Goal: Transaction & Acquisition: Purchase product/service

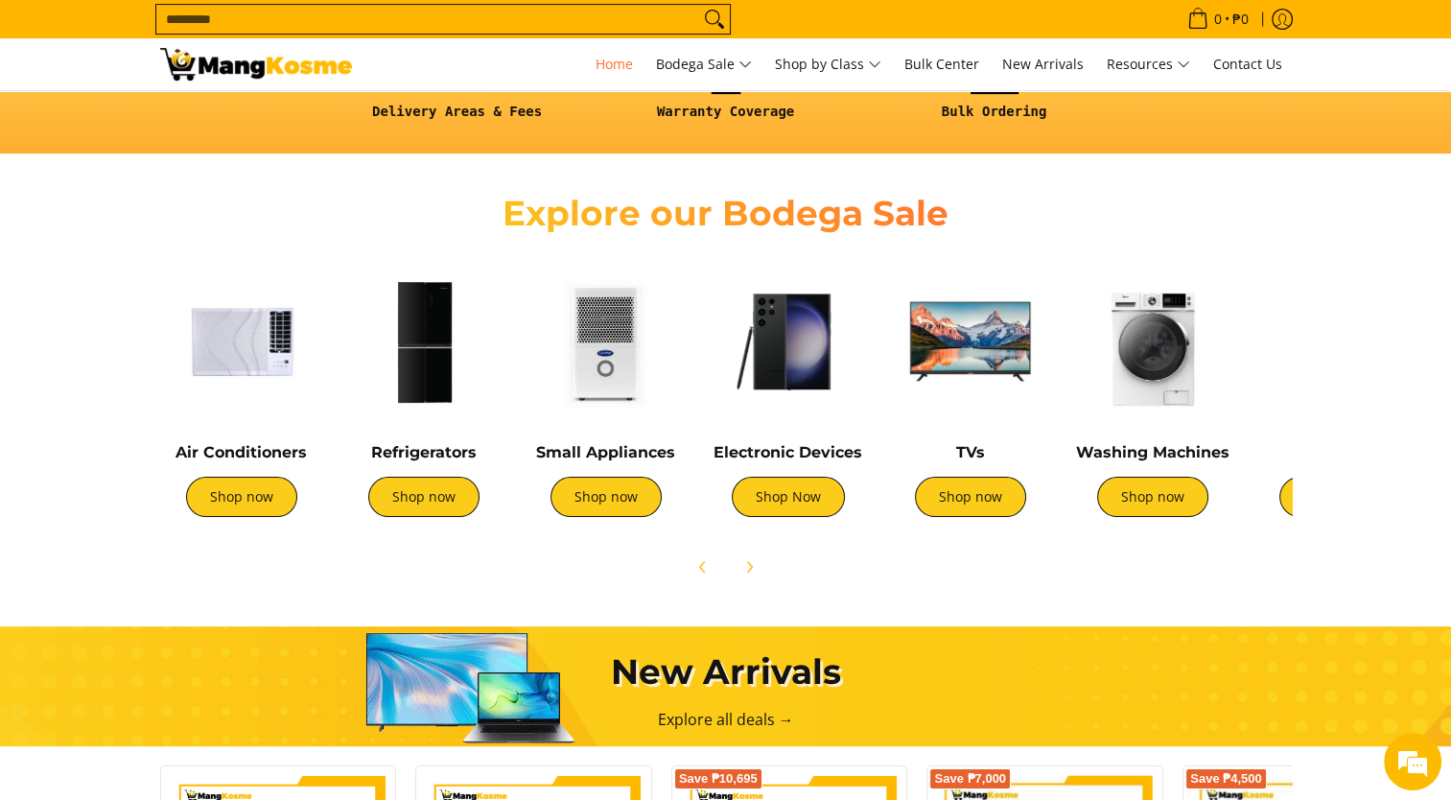
scroll to position [384, 0]
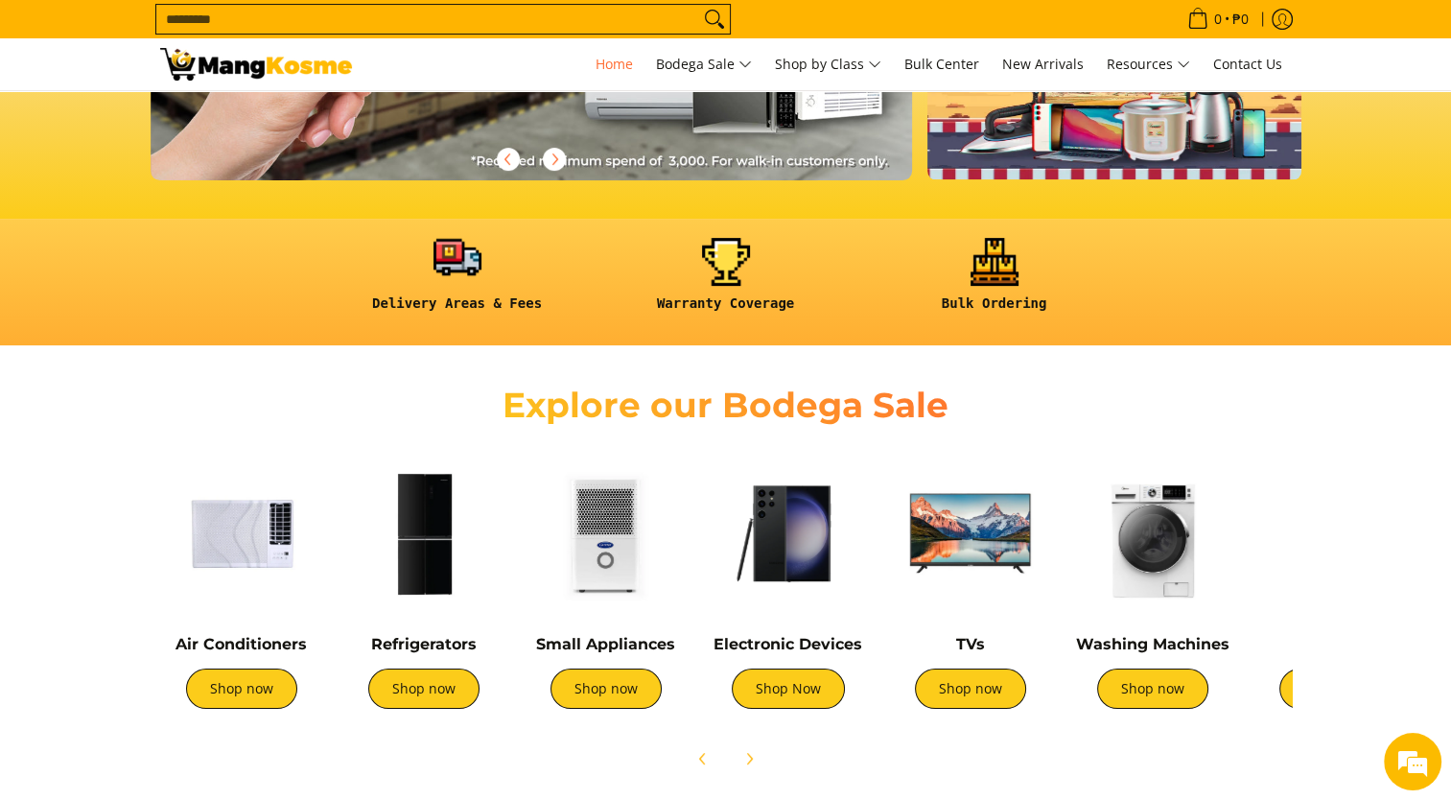
click at [493, 304] on link at bounding box center [457, 282] width 249 height 89
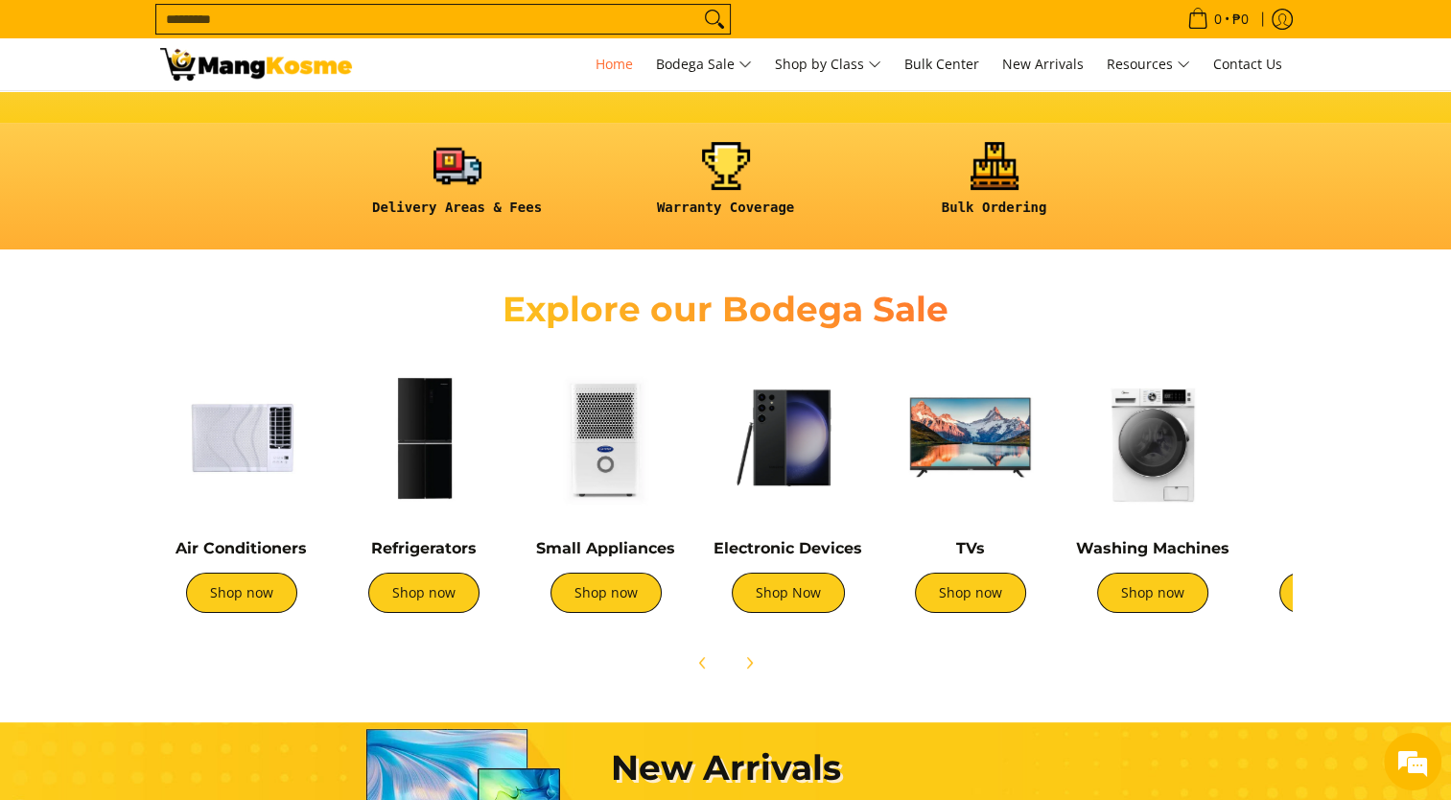
scroll to position [575, 0]
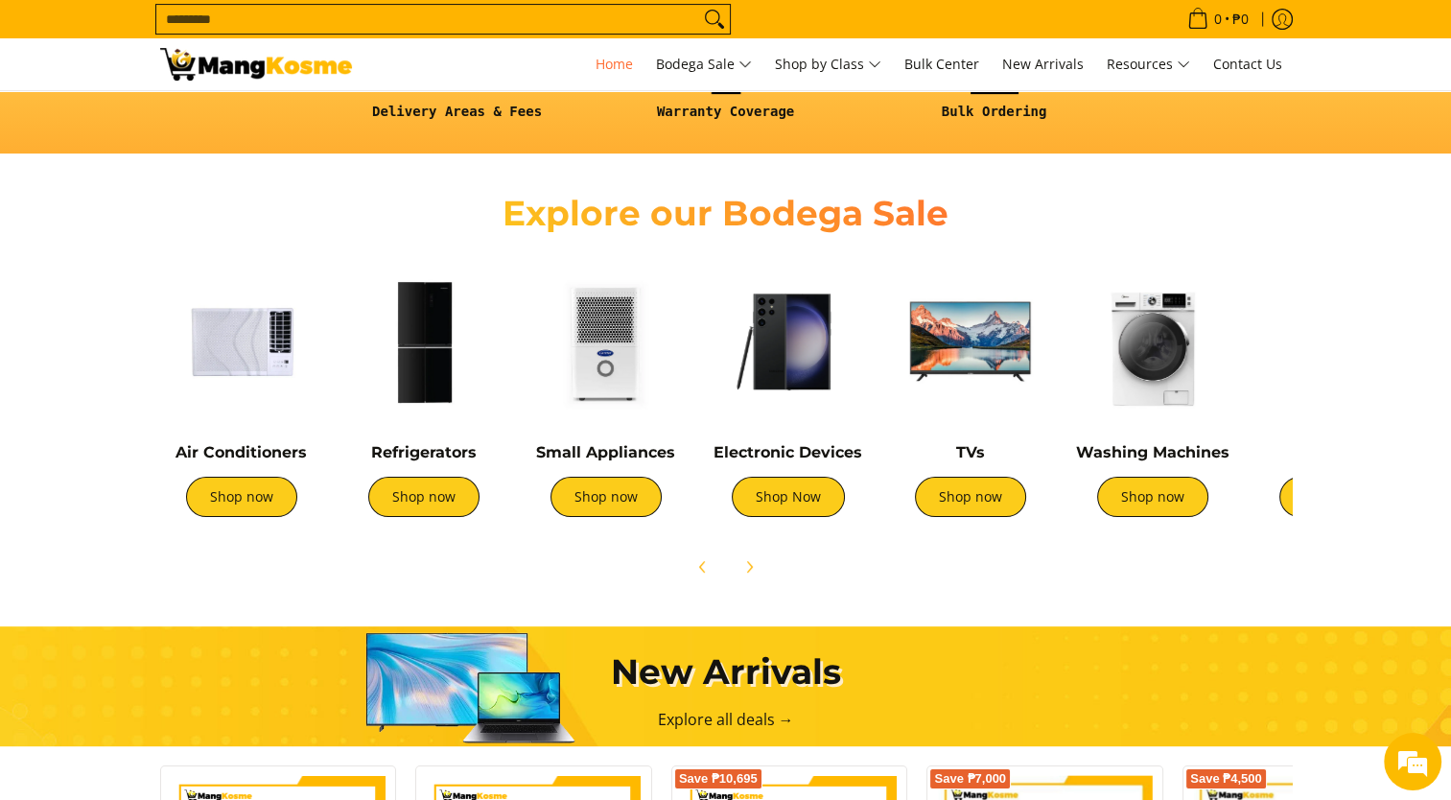
click at [253, 347] on img at bounding box center [241, 341] width 163 height 163
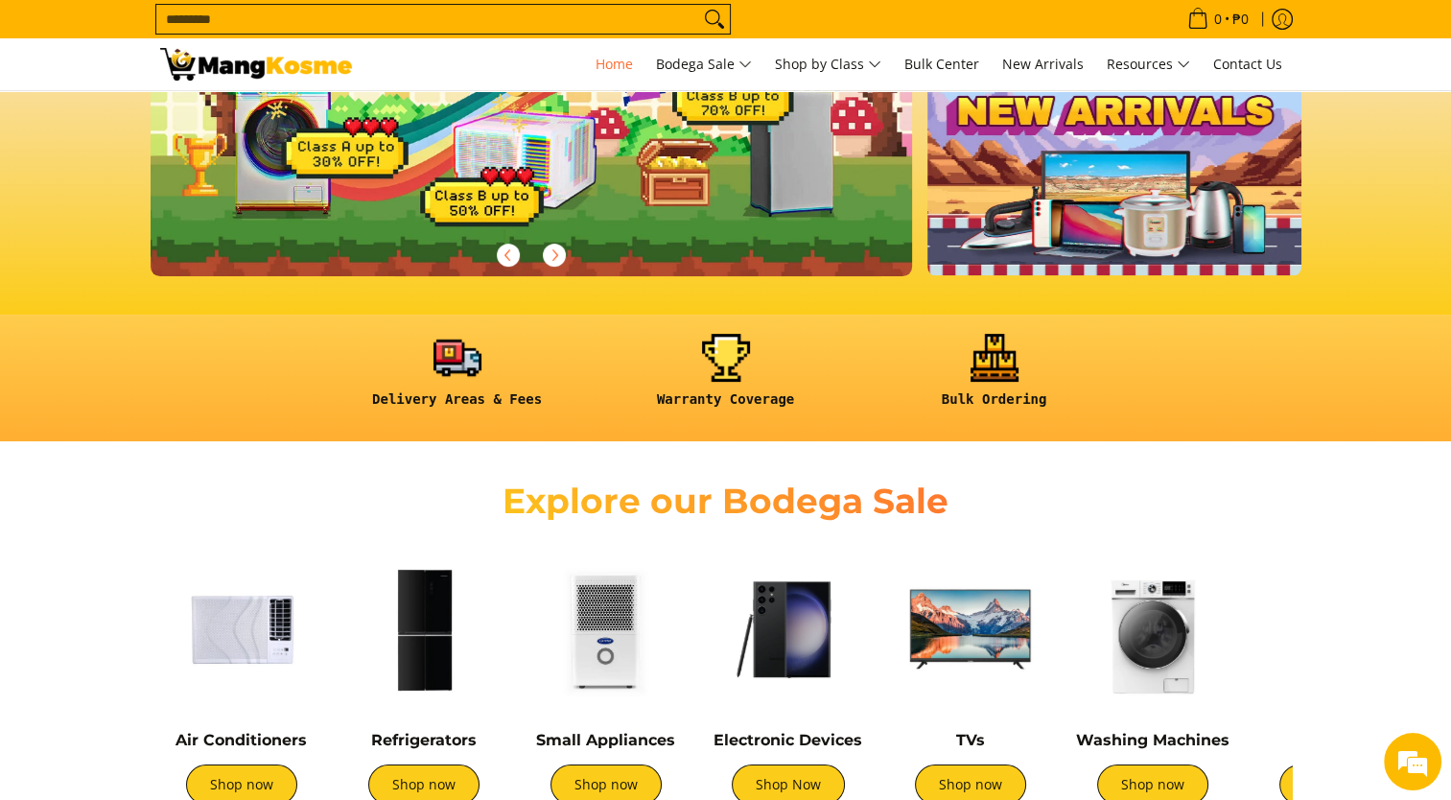
scroll to position [480, 0]
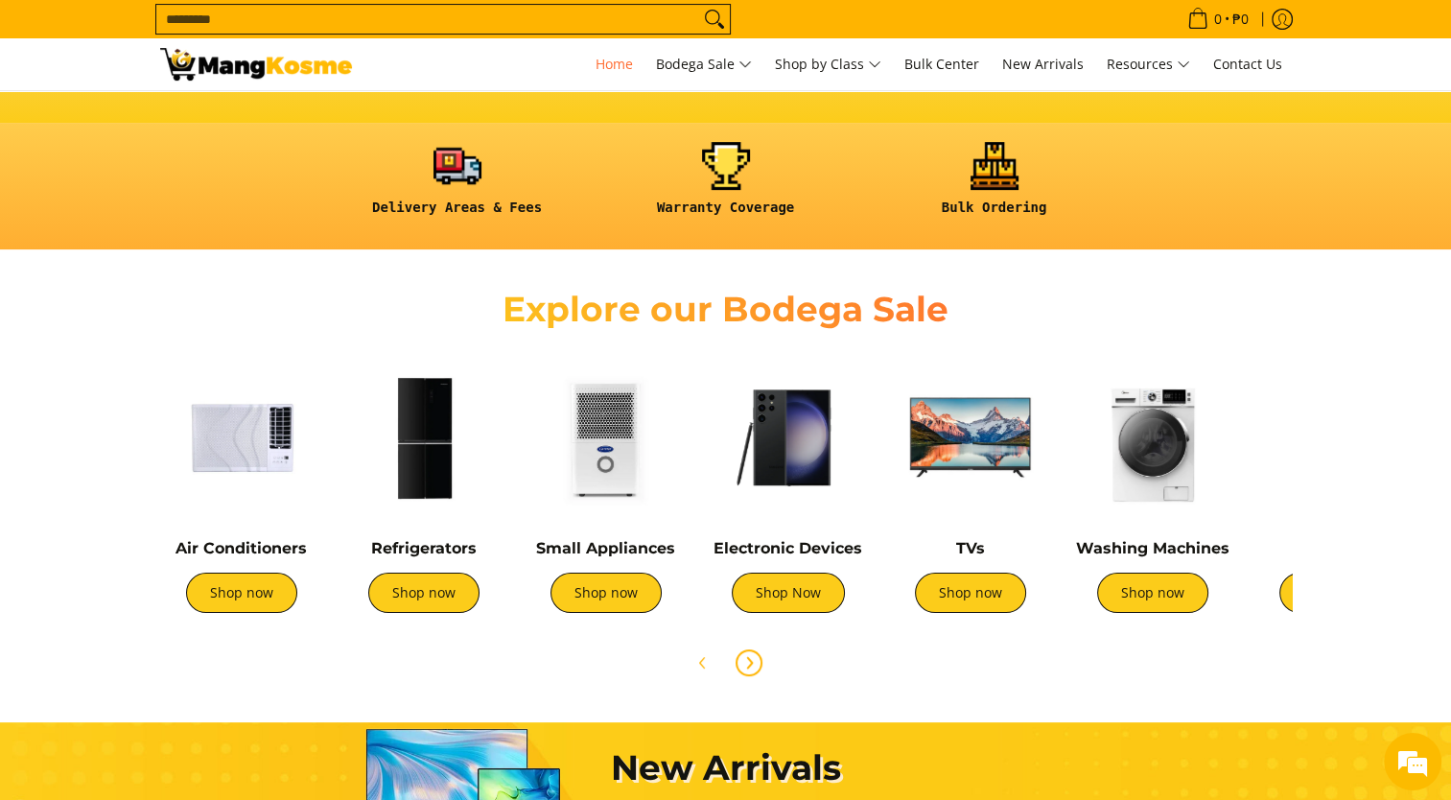
click at [747, 655] on icon "Next" at bounding box center [748, 662] width 15 height 15
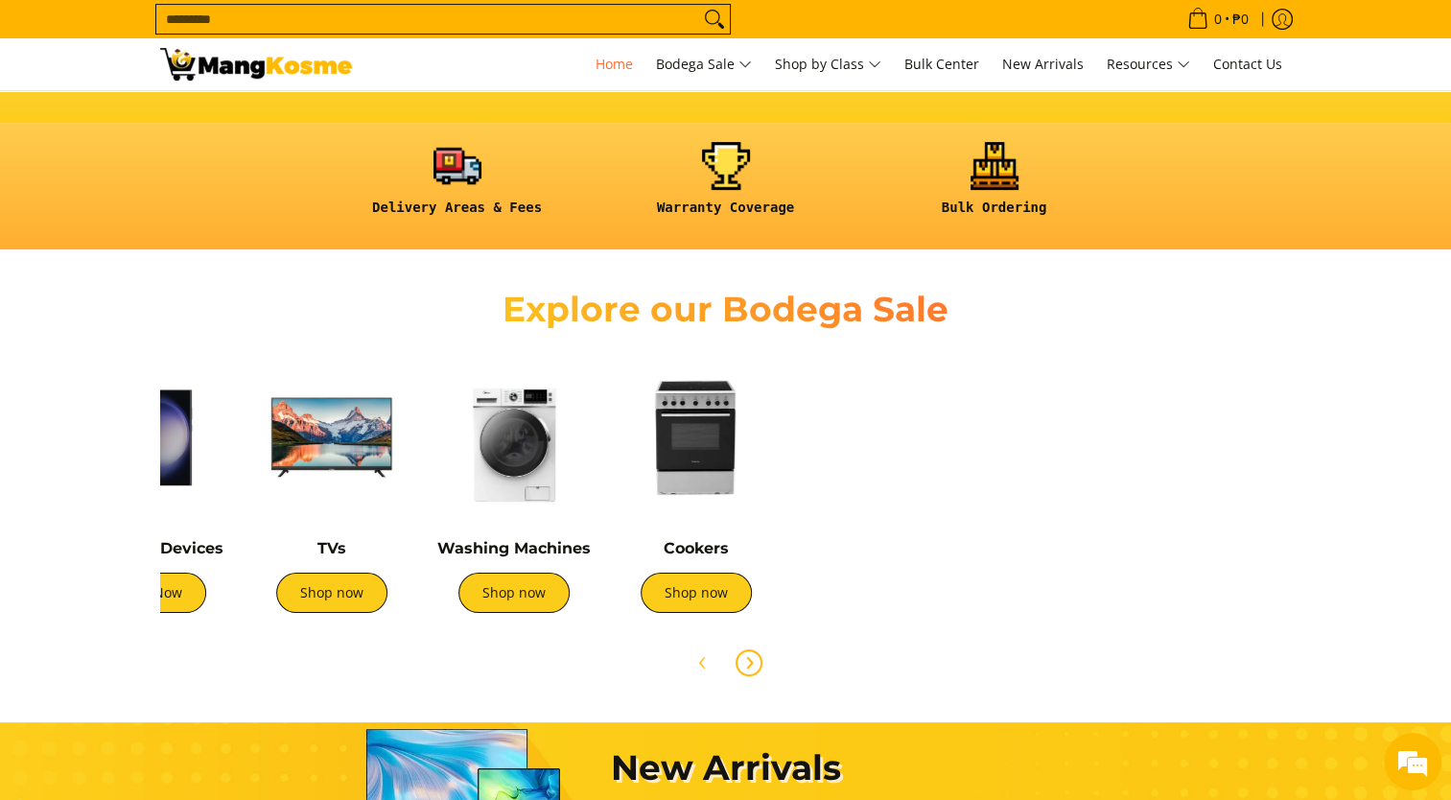
click at [747, 655] on icon "Next" at bounding box center [748, 662] width 15 height 15
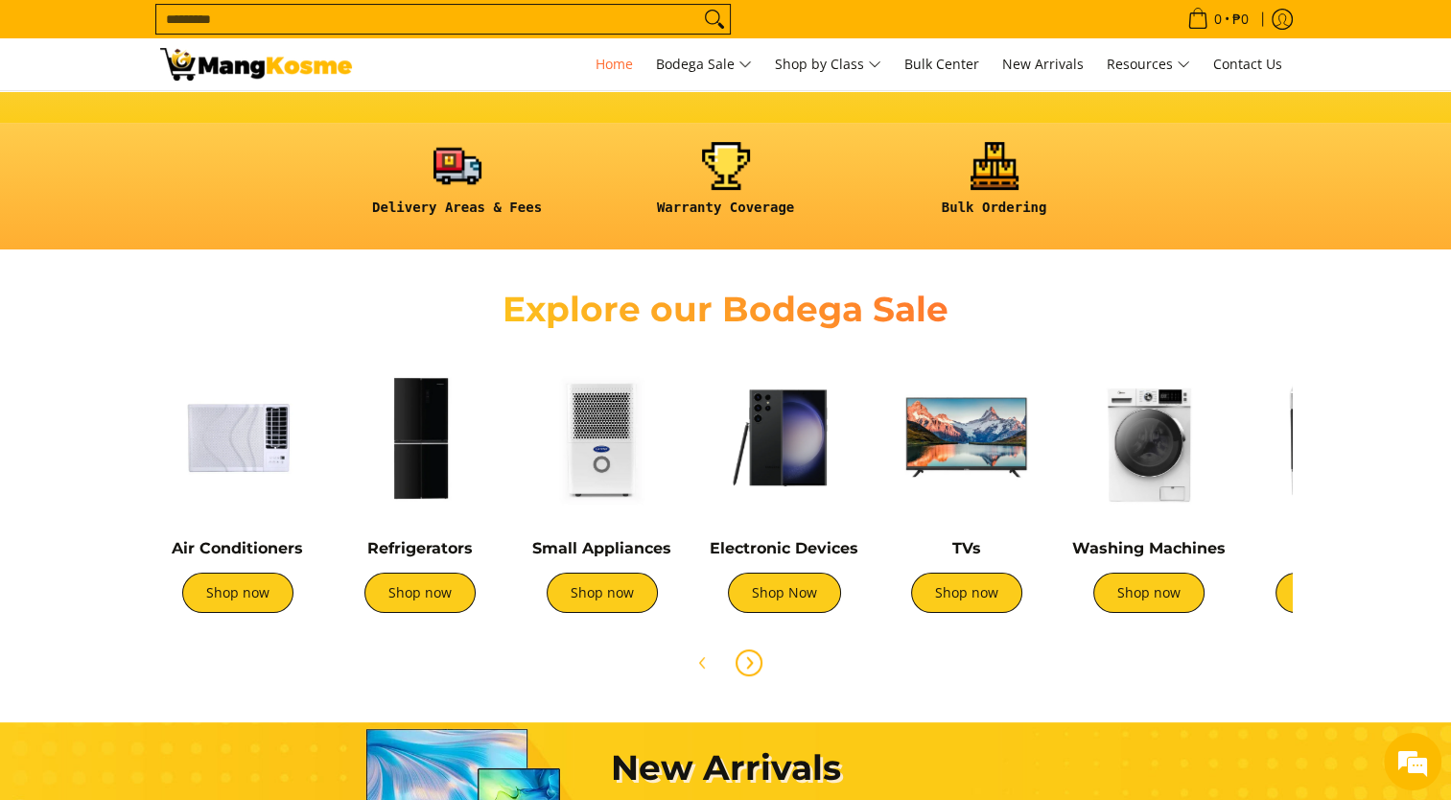
scroll to position [0, 0]
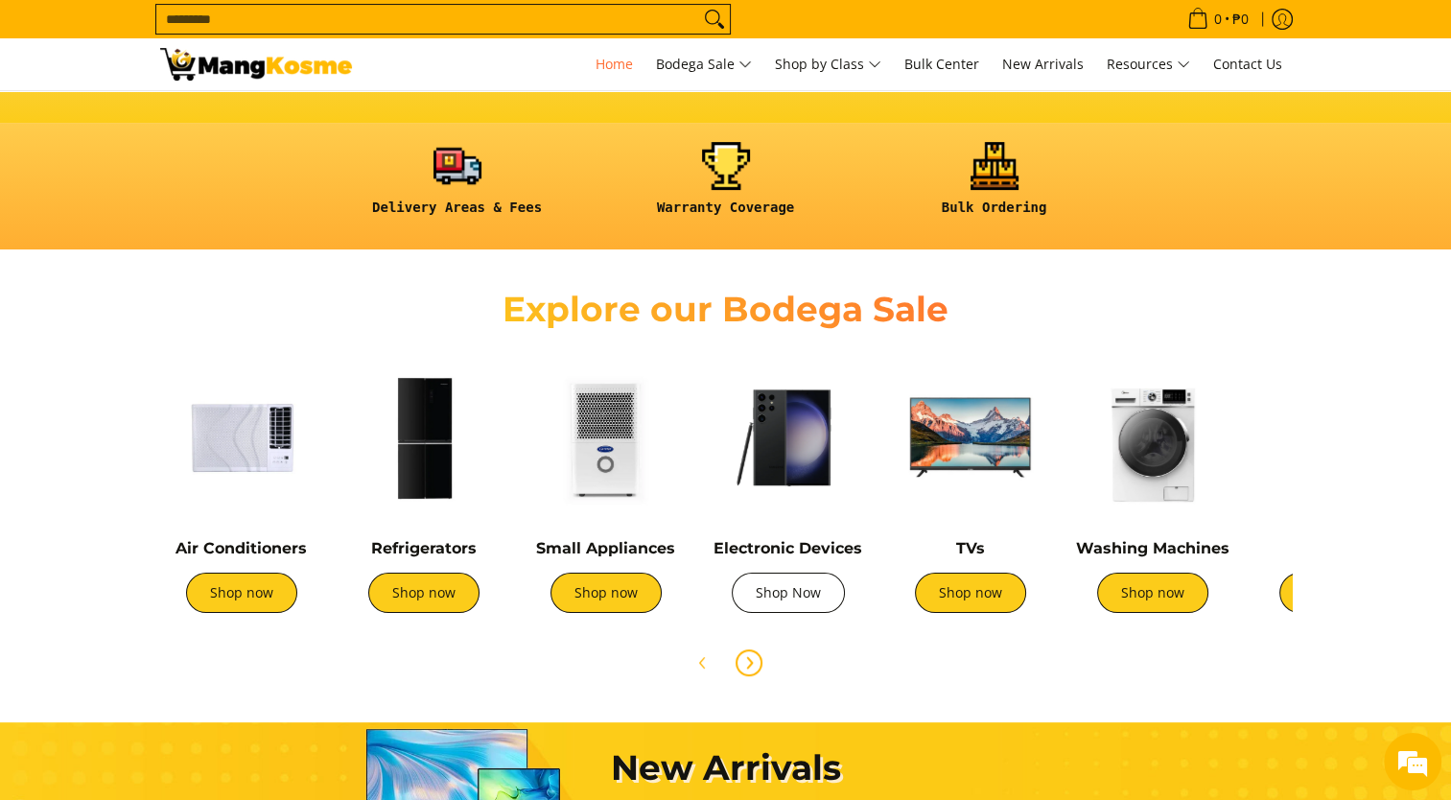
click at [771, 608] on link "Shop Now" at bounding box center [788, 593] width 113 height 40
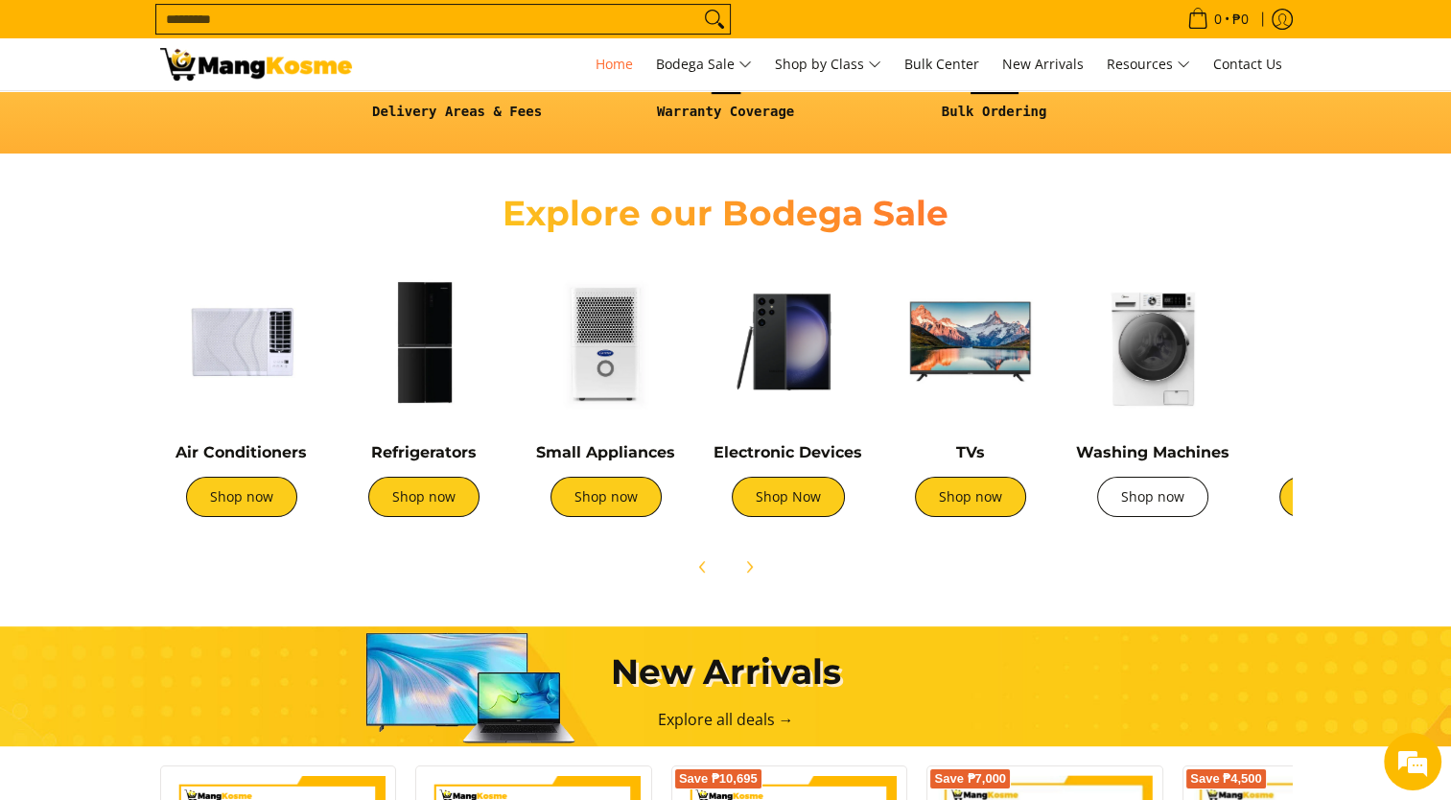
click at [1141, 512] on link "Shop now" at bounding box center [1152, 497] width 111 height 40
